Goal: Task Accomplishment & Management: Use online tool/utility

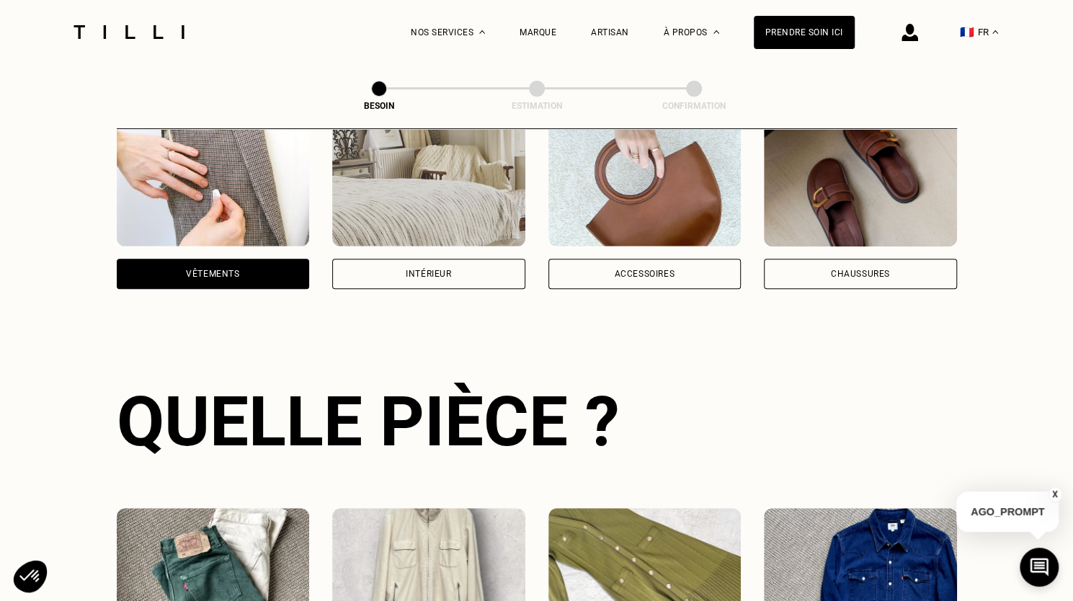
scroll to position [311, 0]
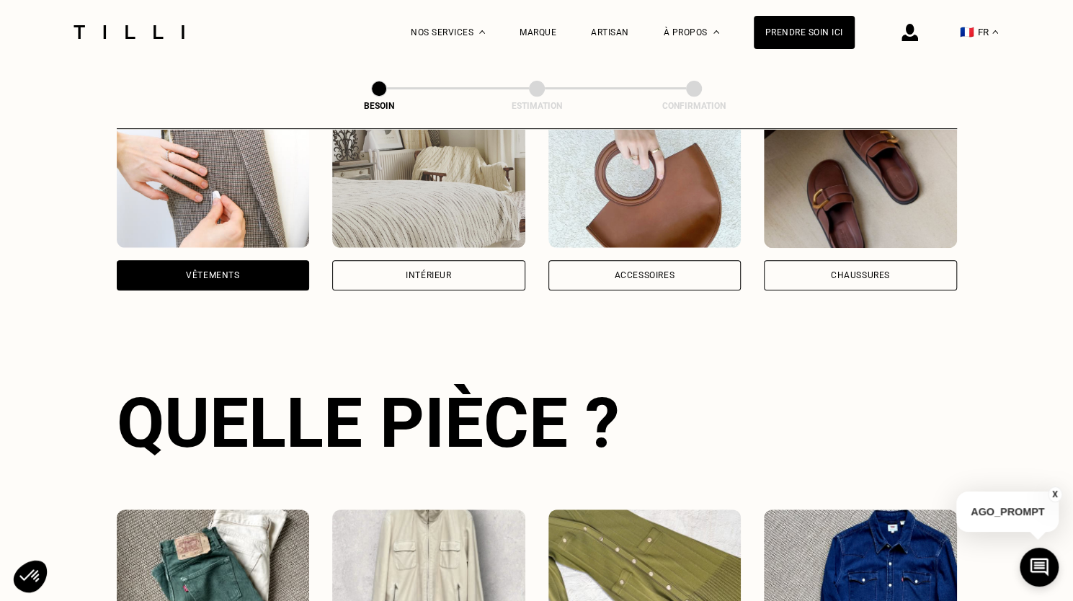
click at [502, 262] on div "Intérieur" at bounding box center [428, 275] width 193 height 30
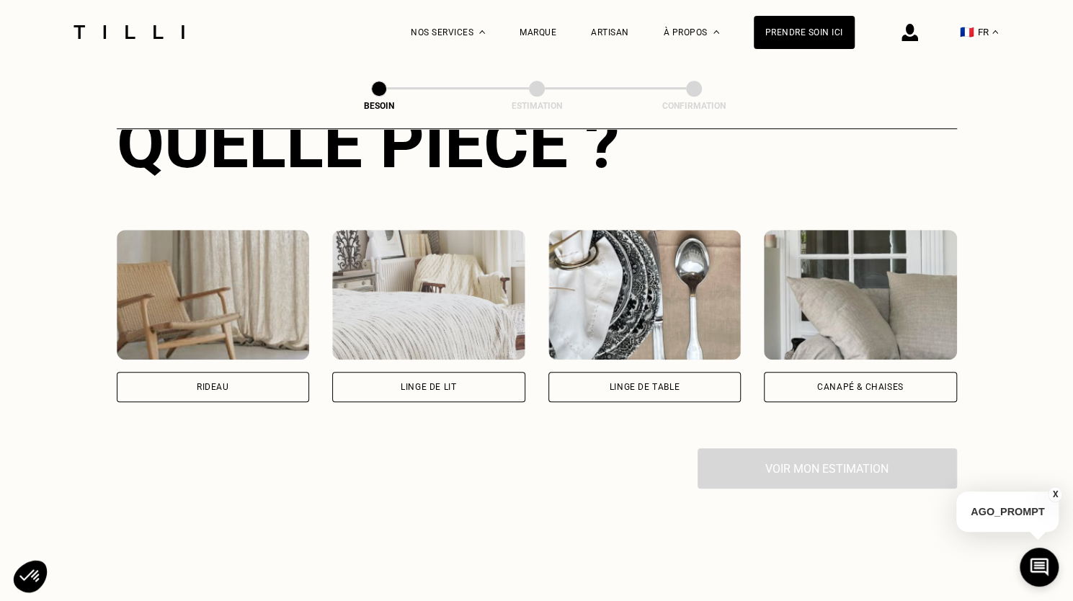
scroll to position [601, 0]
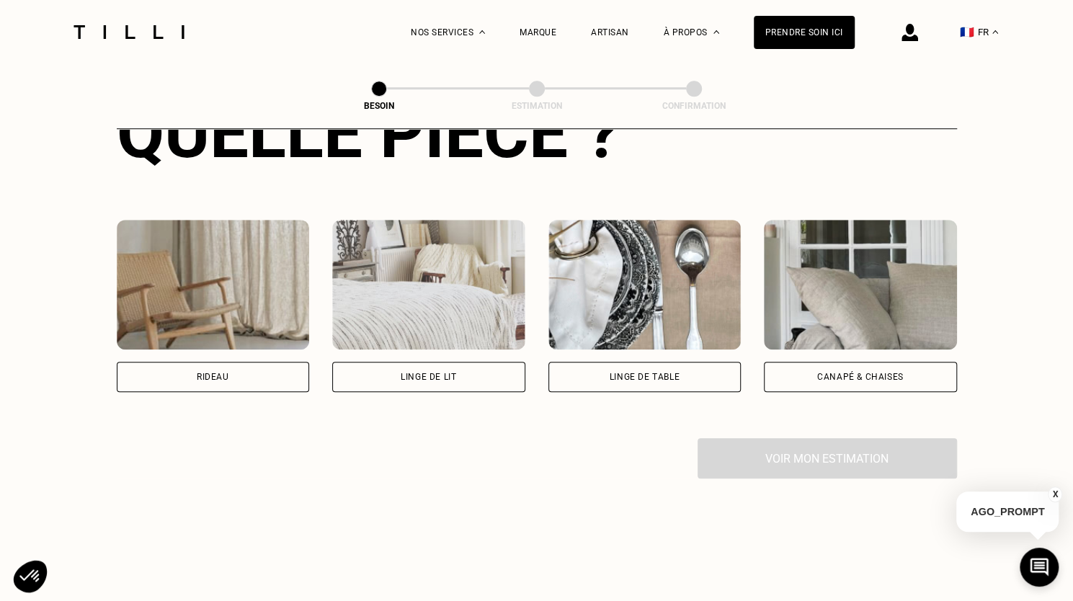
click at [229, 362] on div "Rideau" at bounding box center [213, 377] width 193 height 30
select select "FR"
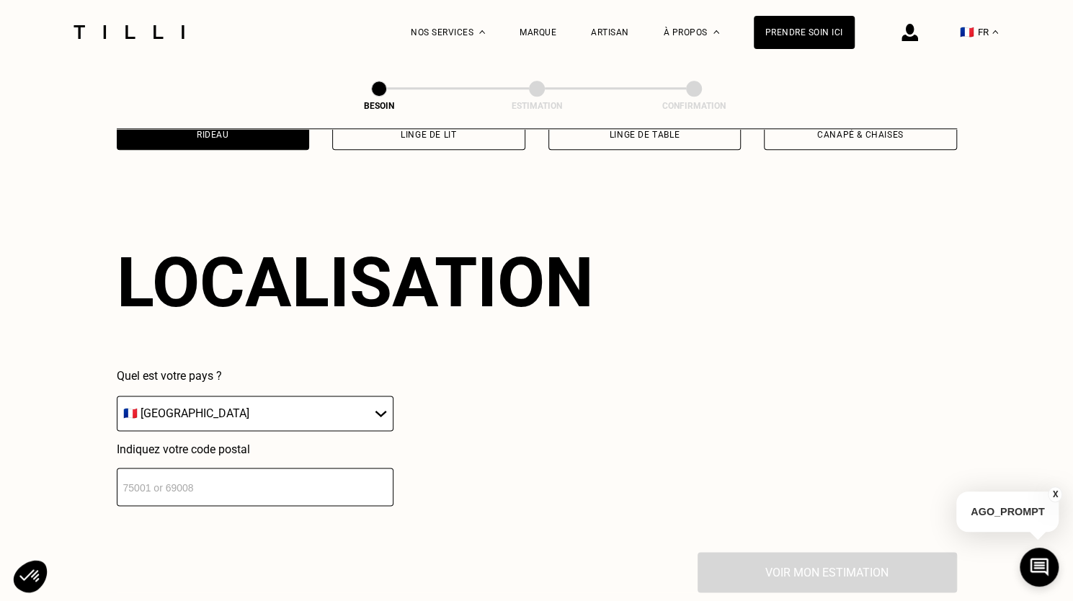
scroll to position [864, 0]
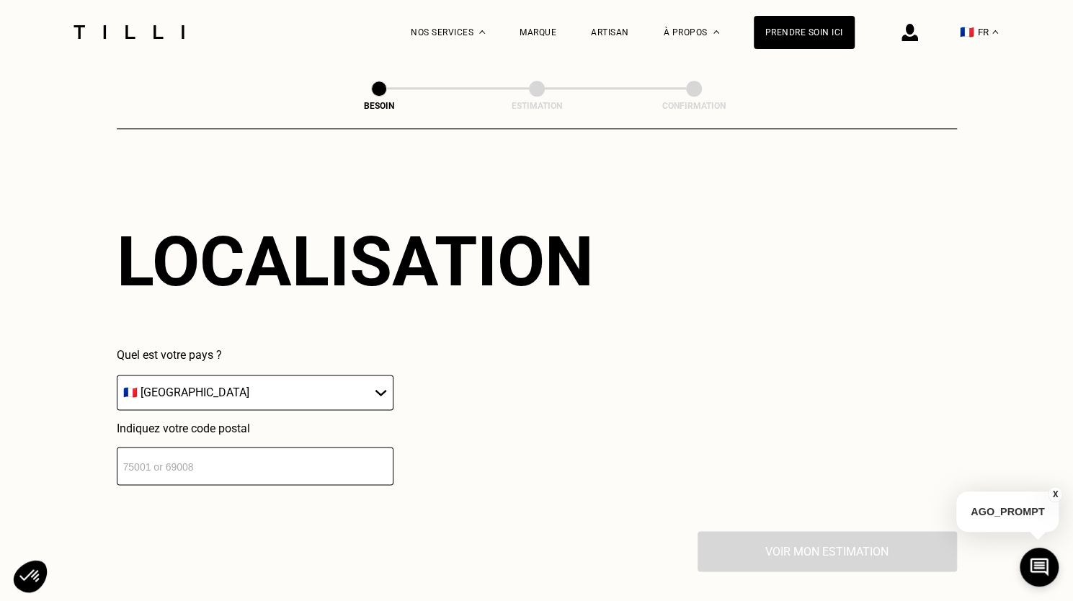
click at [229, 357] on div "Quel est votre pays ? 🇩🇪 [GEOGRAPHIC_DATA] 🇦🇹 [GEOGRAPHIC_DATA] 🇧🇪 [GEOGRAPHIC_…" at bounding box center [255, 379] width 277 height 62
click at [195, 455] on input "number" at bounding box center [255, 466] width 277 height 38
type input "92200"
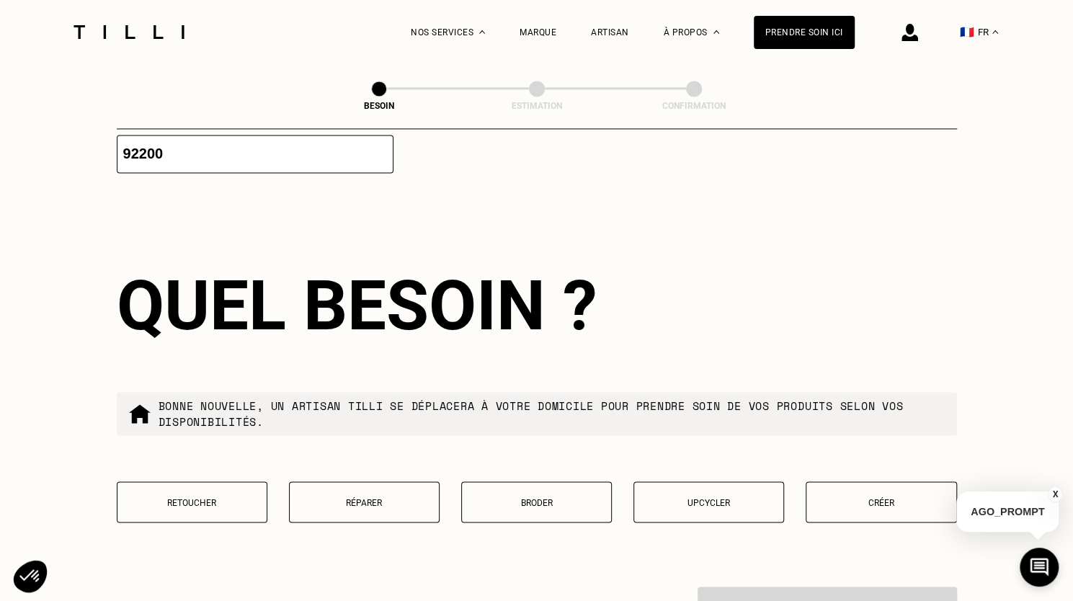
scroll to position [1222, 0]
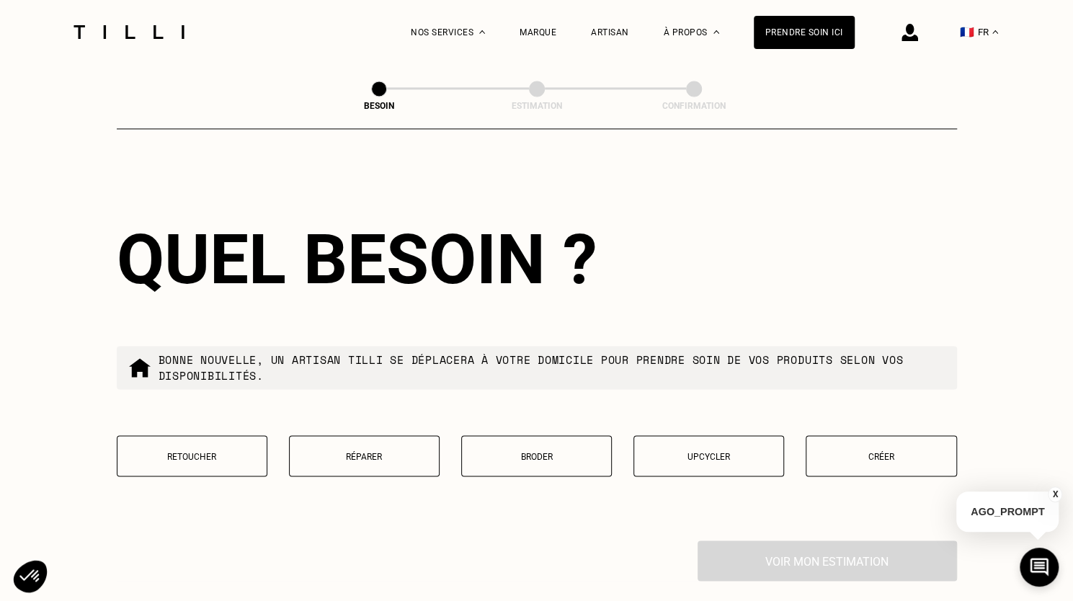
click at [839, 452] on p "Créer" at bounding box center [881, 456] width 135 height 10
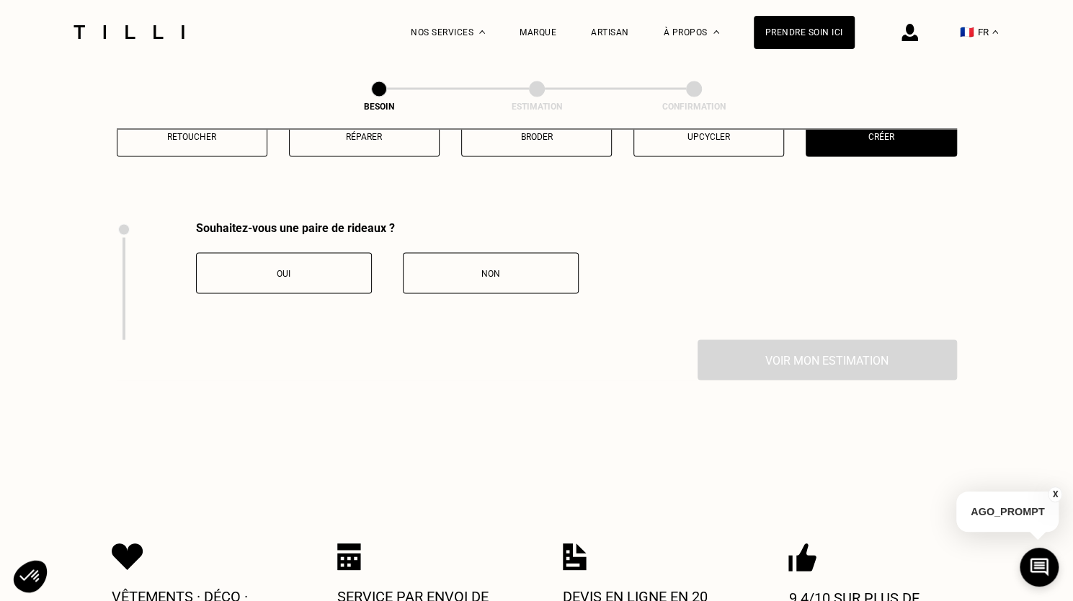
scroll to position [1592, 0]
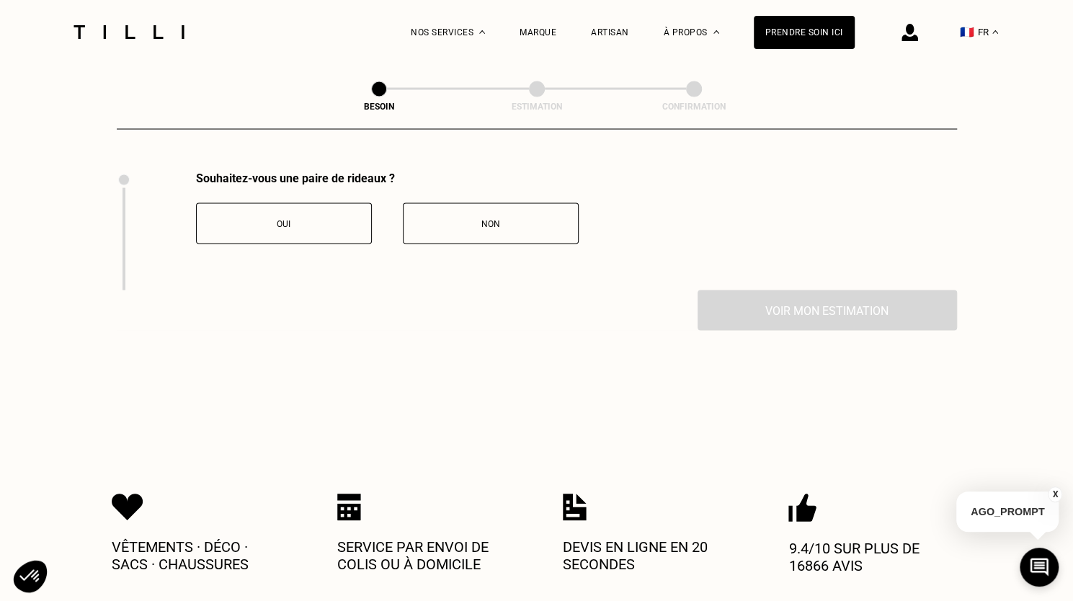
click at [234, 218] on div "Oui" at bounding box center [284, 223] width 160 height 10
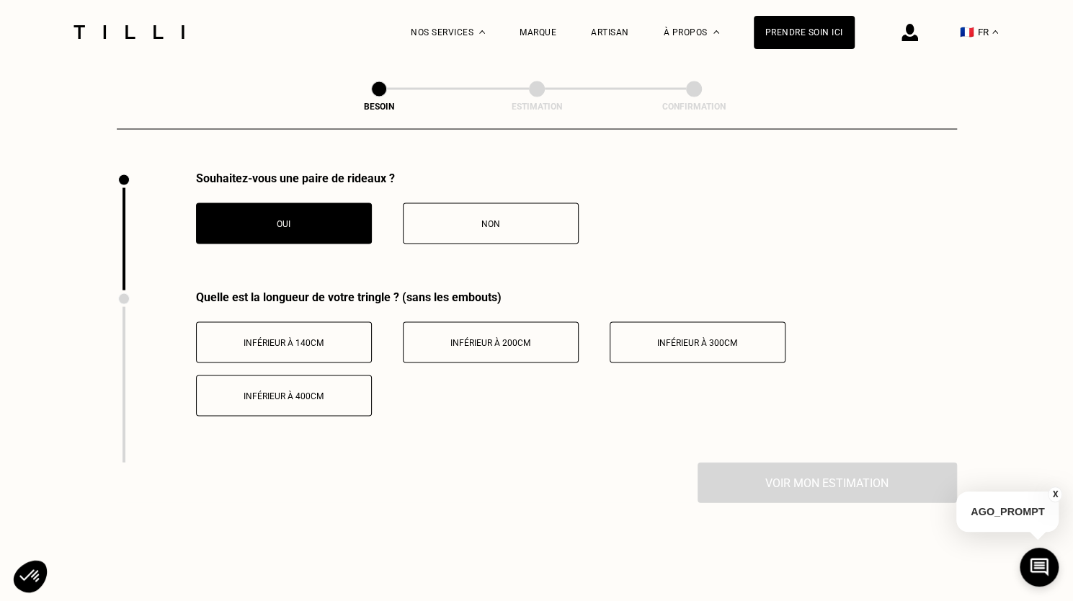
click at [336, 339] on button "Inférieur à 140cm" at bounding box center [284, 341] width 176 height 41
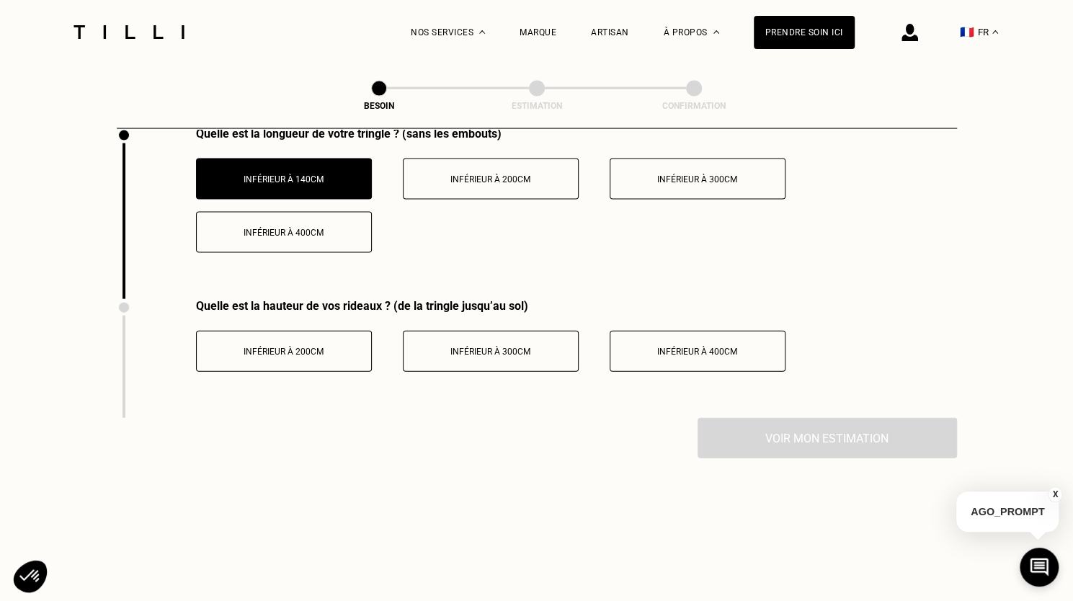
scroll to position [1759, 0]
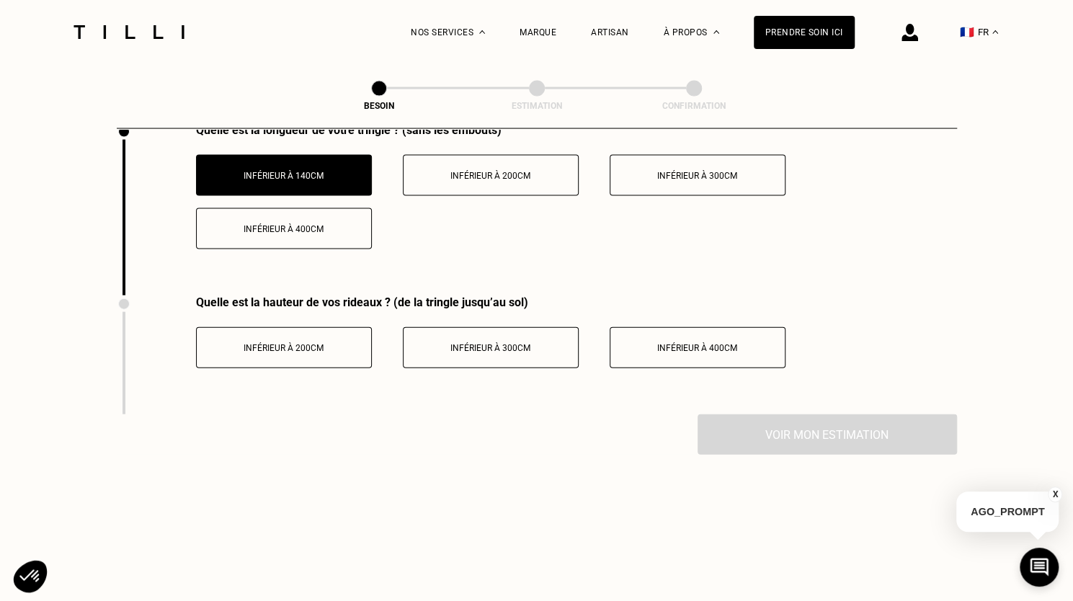
click at [347, 348] on button "Inférieur à 200cm" at bounding box center [284, 347] width 176 height 41
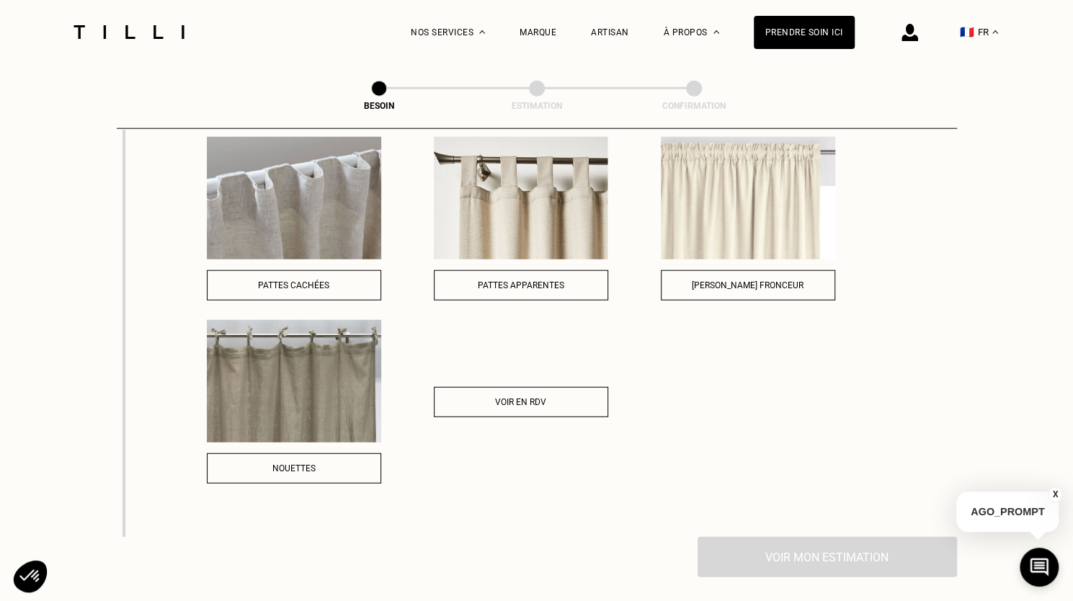
scroll to position [2067, 0]
click at [332, 281] on div "Pattes cachées" at bounding box center [294, 286] width 159 height 10
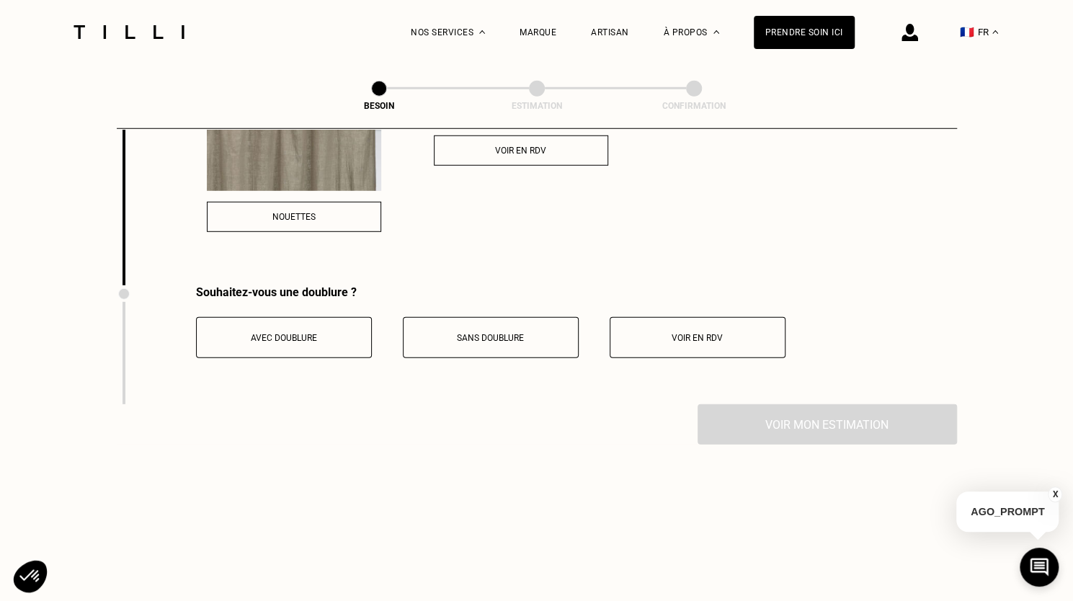
scroll to position [2322, 0]
click at [329, 336] on button "Avec doublure" at bounding box center [284, 335] width 176 height 41
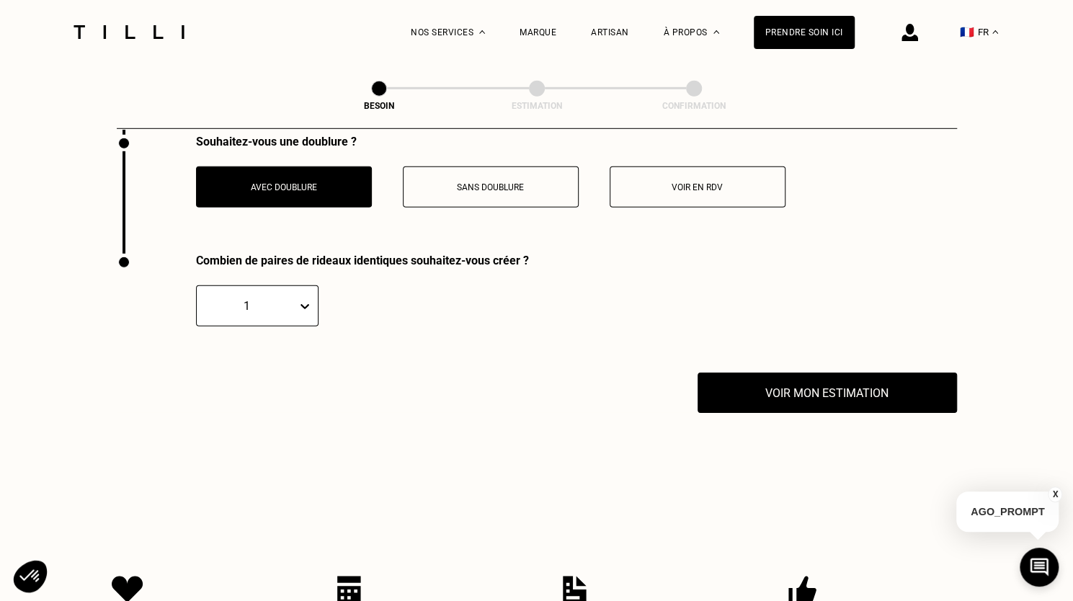
scroll to position [2471, 0]
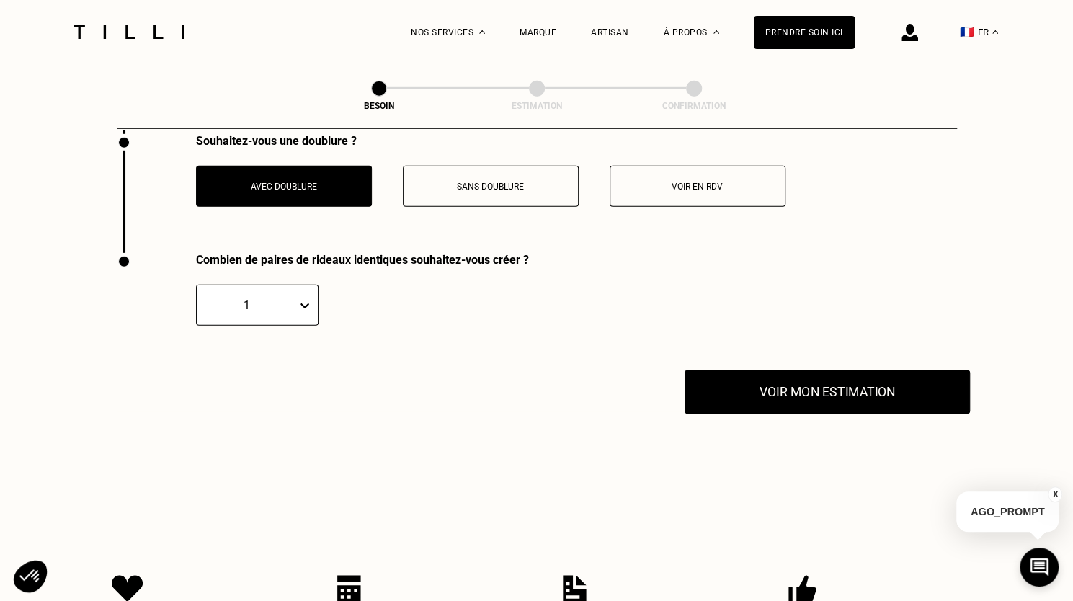
click at [758, 393] on button "Voir mon estimation" at bounding box center [827, 392] width 285 height 45
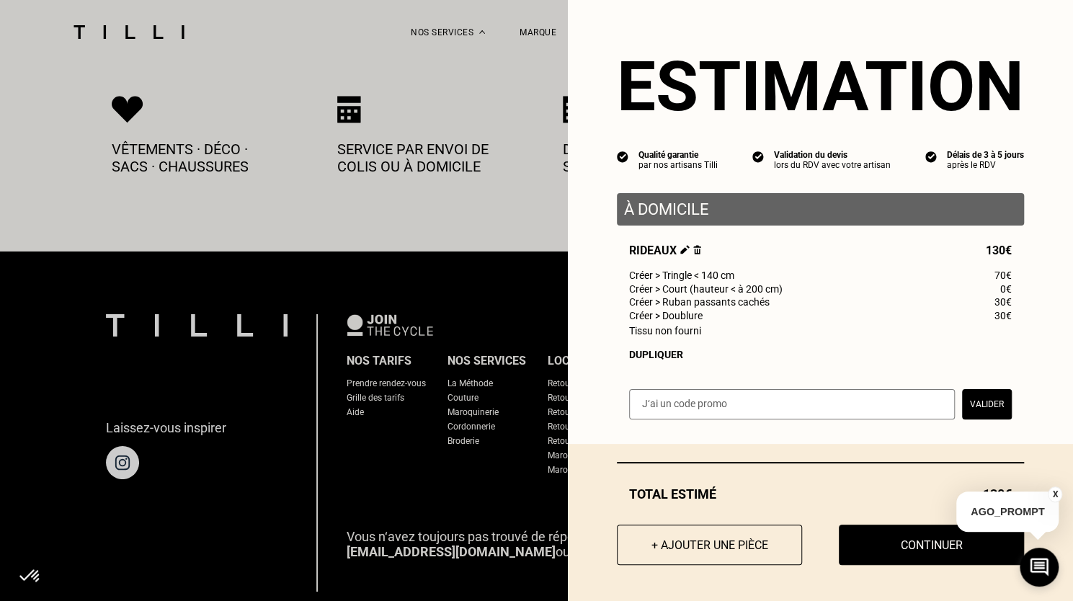
scroll to position [3062, 0]
